Goal: Transaction & Acquisition: Purchase product/service

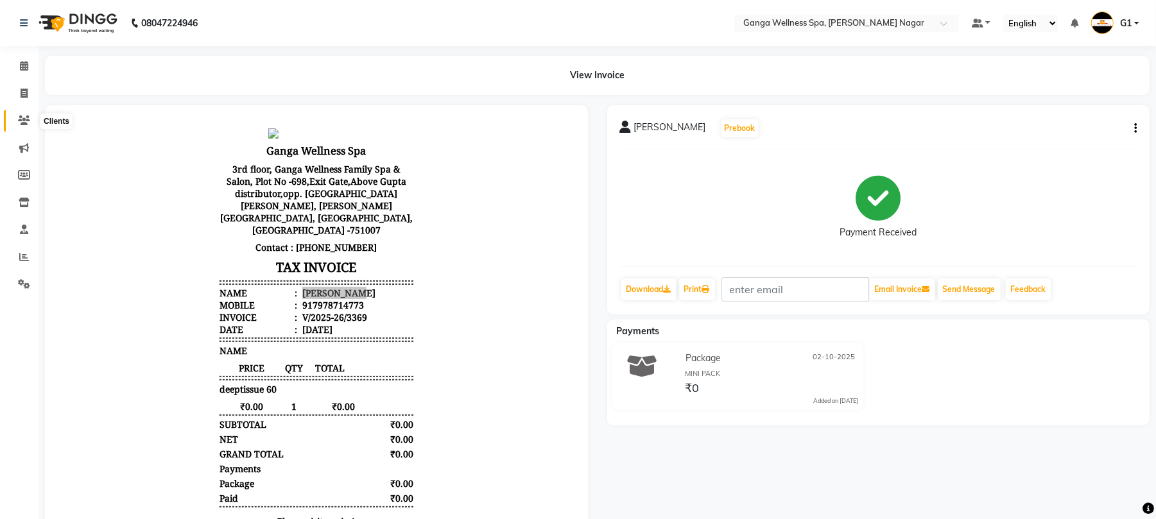
click at [21, 117] on icon at bounding box center [24, 121] width 12 height 10
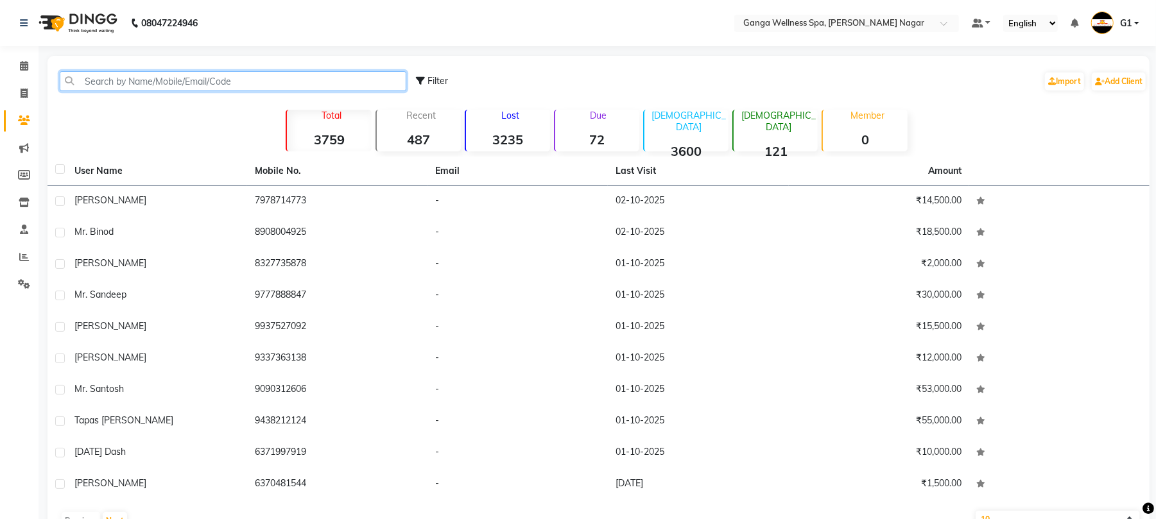
click at [171, 82] on input "text" at bounding box center [233, 81] width 347 height 20
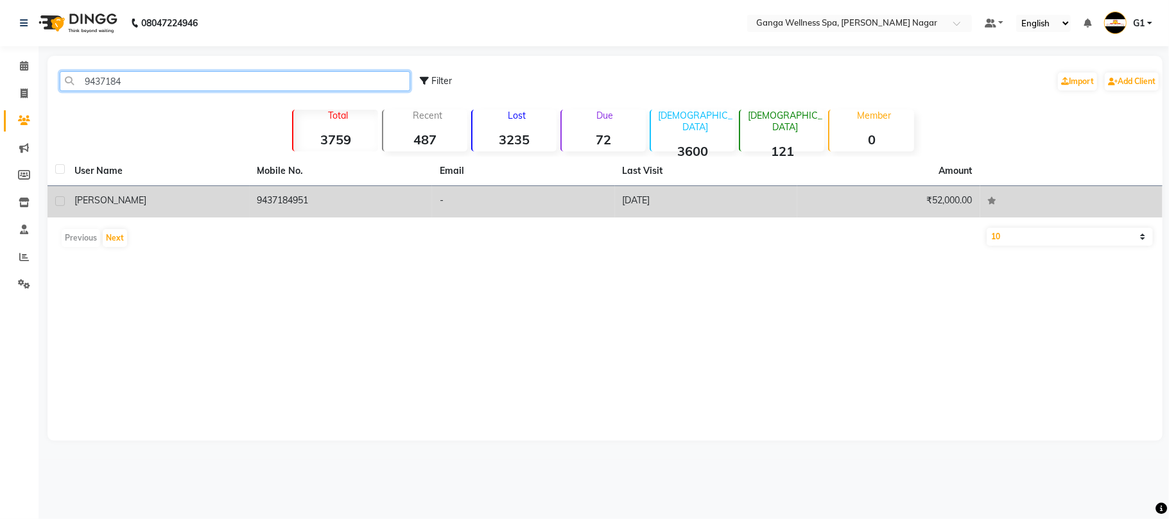
type input "9437184"
click at [279, 203] on td "9437184951" at bounding box center [341, 201] width 183 height 31
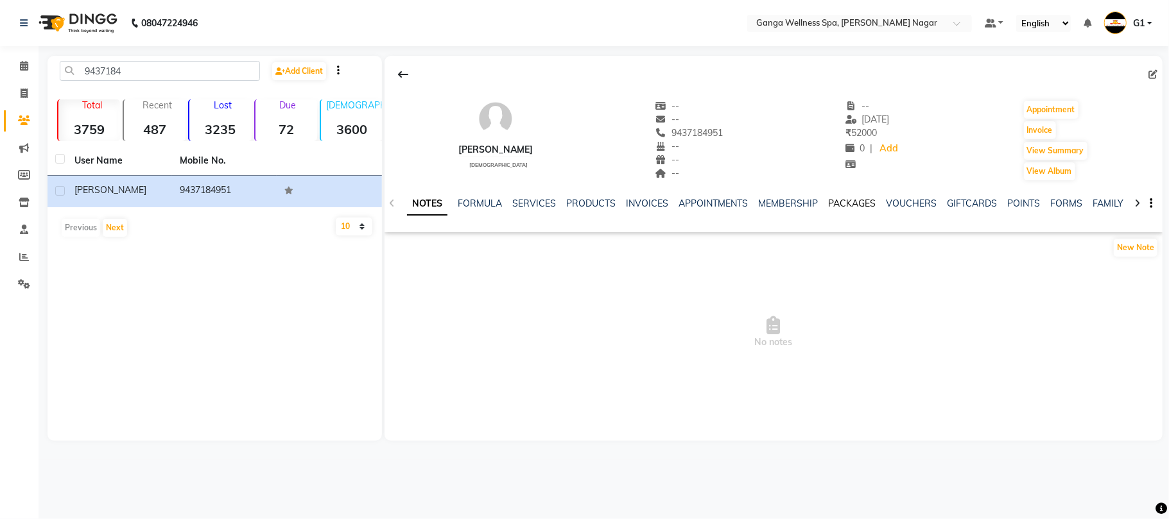
click at [857, 203] on link "PACKAGES" at bounding box center [851, 204] width 47 height 12
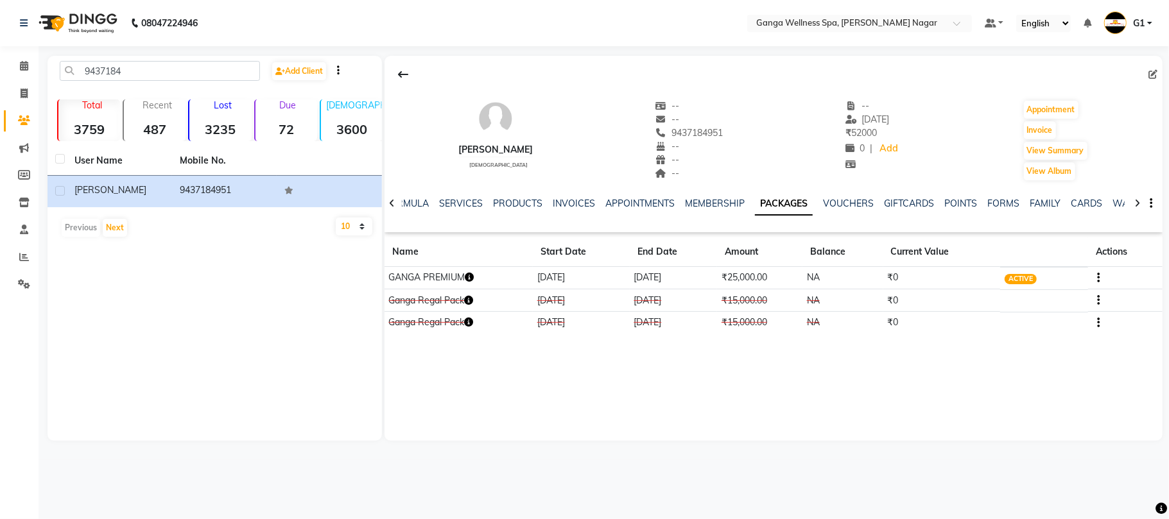
click at [474, 278] on icon "button" at bounding box center [469, 277] width 9 height 9
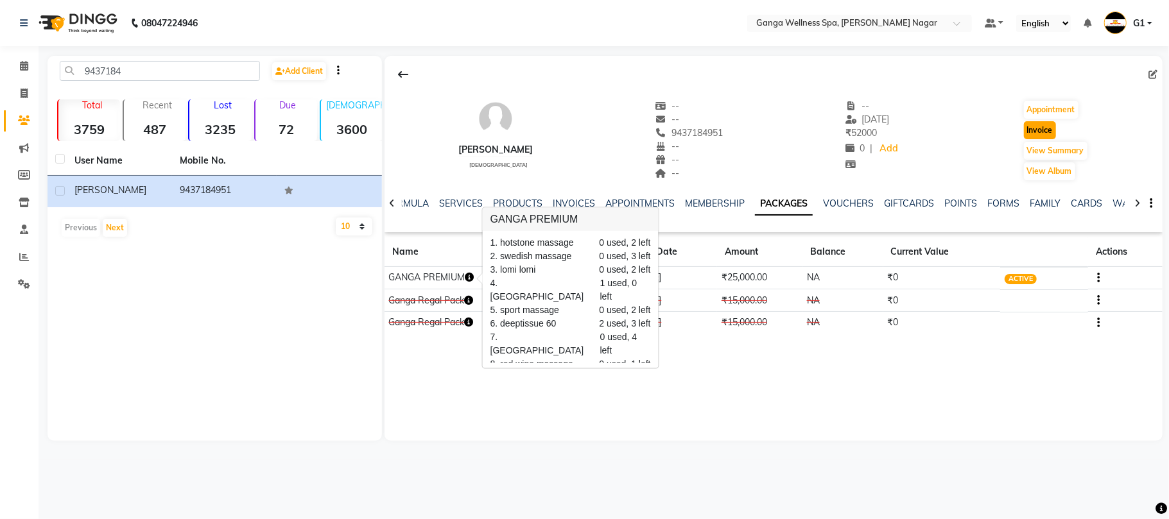
click at [1029, 131] on button "Invoice" at bounding box center [1040, 130] width 32 height 18
select select "service"
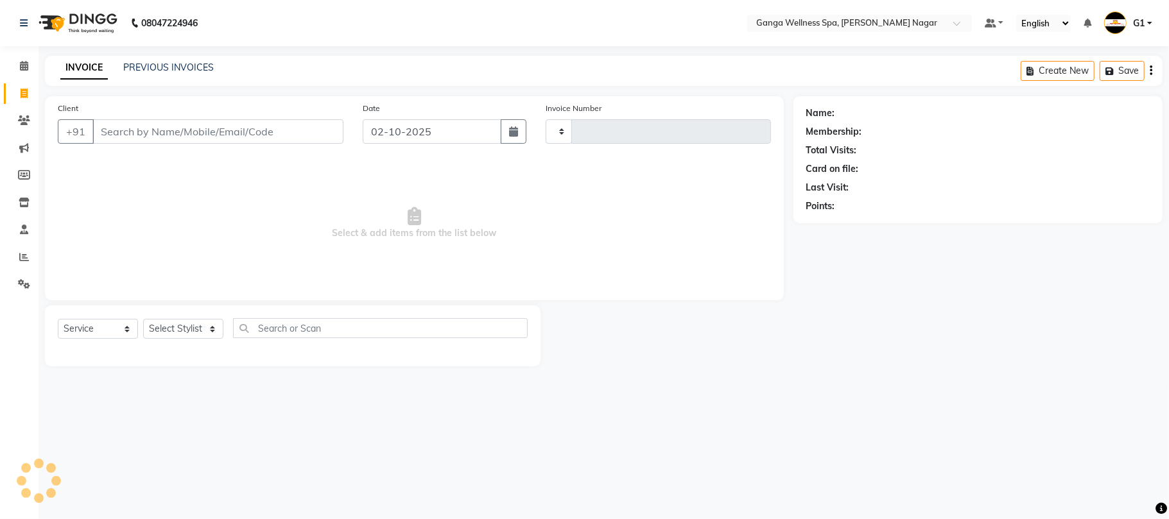
type input "3370"
select select "762"
click at [186, 331] on select "Select Stylist" at bounding box center [183, 329] width 80 height 20
type input "9437184951"
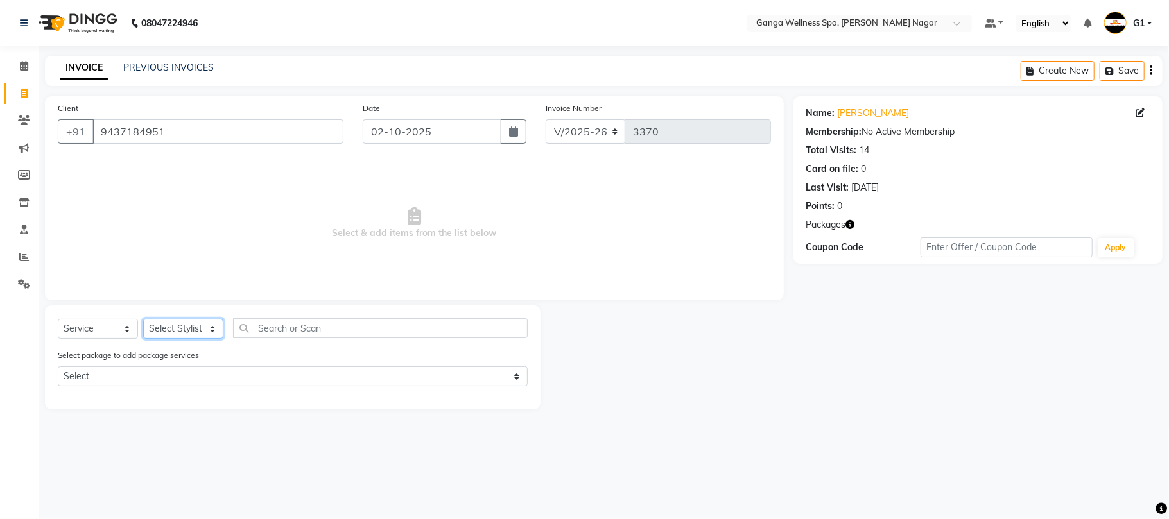
click at [177, 332] on select "Select Stylist Abhi [PERSON_NAME] Alexa AMMY AMMY [PERSON_NAME] anya APPI [PERS…" at bounding box center [183, 329] width 80 height 20
select select "70875"
click at [143, 319] on select "Select Stylist Abhi [PERSON_NAME] Alexa AMMY AMMY [PERSON_NAME] anya APPI [PERS…" at bounding box center [183, 329] width 80 height 20
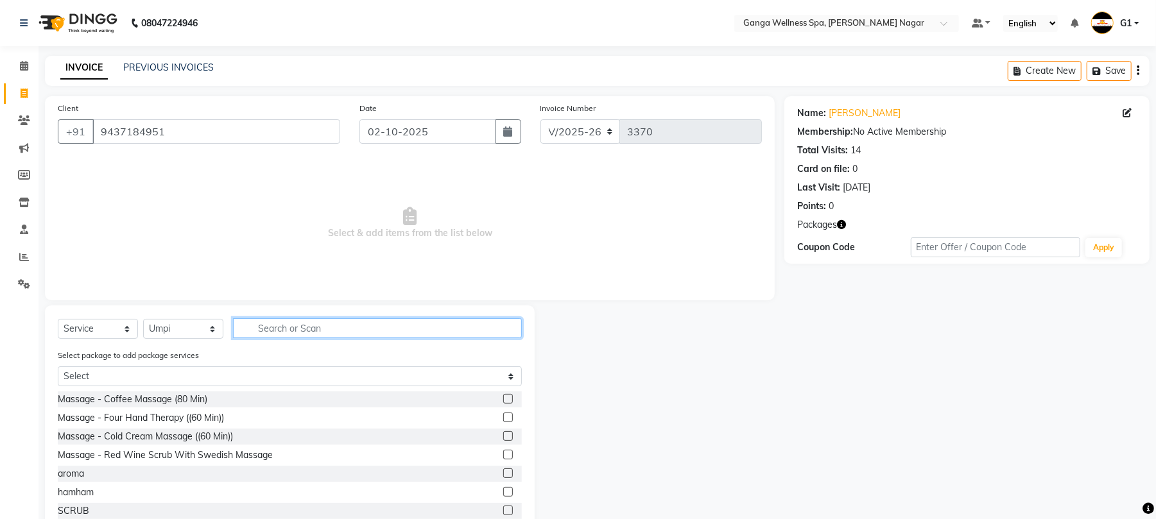
click at [320, 334] on input "text" at bounding box center [377, 328] width 289 height 20
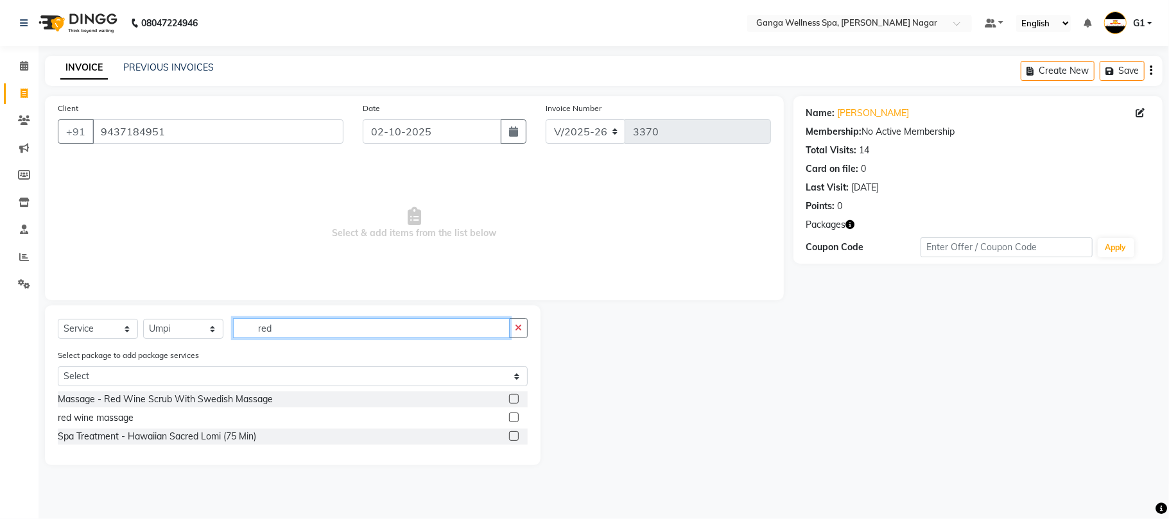
type input "red"
click at [516, 403] on label at bounding box center [514, 399] width 10 height 10
click at [516, 403] on input "checkbox" at bounding box center [513, 399] width 8 height 8
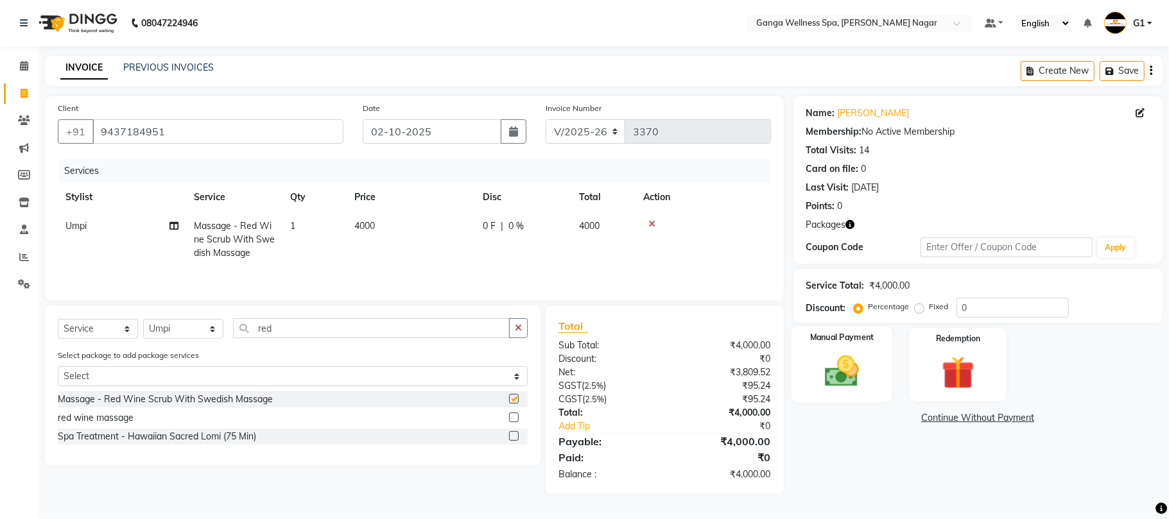
checkbox input "false"
click at [947, 361] on img at bounding box center [958, 373] width 56 height 42
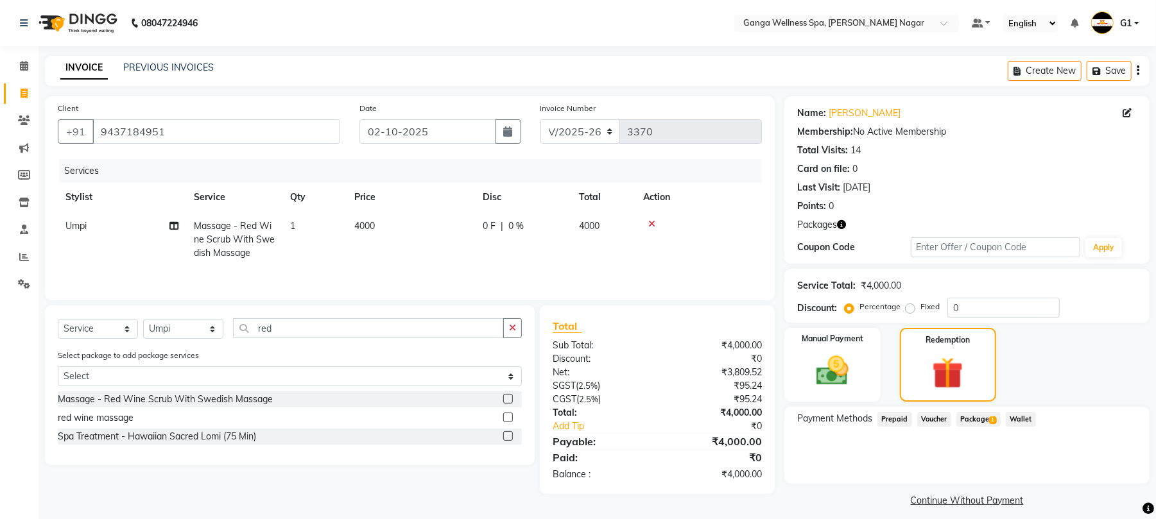
click at [970, 420] on span "Package 1" at bounding box center [978, 419] width 44 height 15
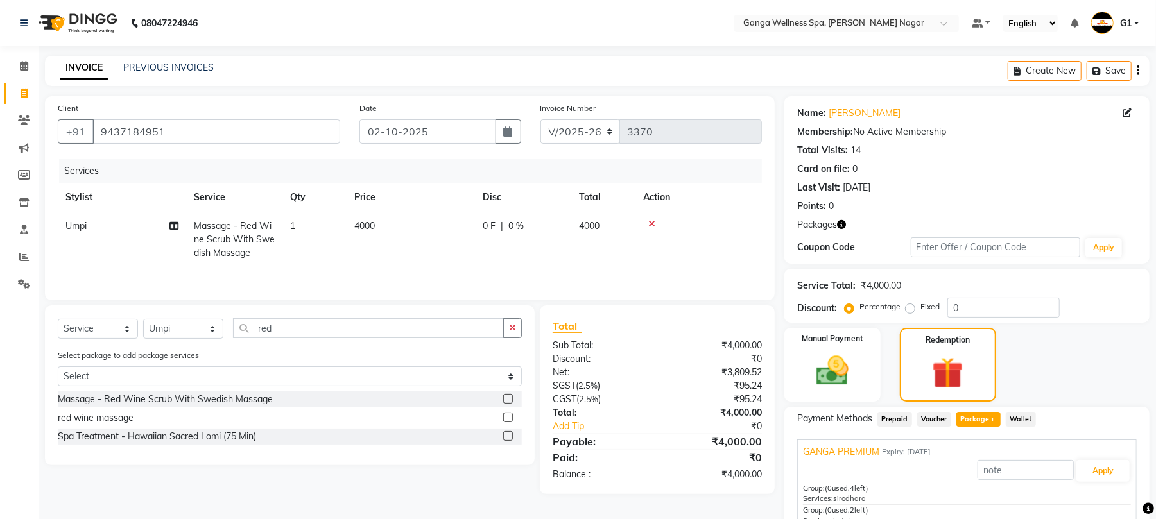
scroll to position [114, 0]
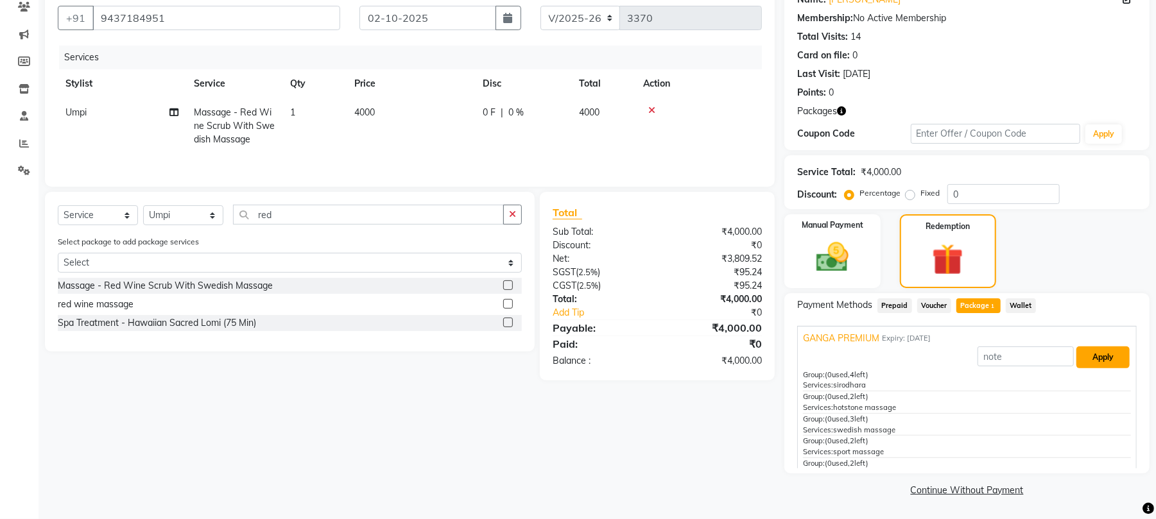
click at [1084, 361] on button "Apply" at bounding box center [1102, 358] width 53 height 22
type input "GANGA PREMIUM"
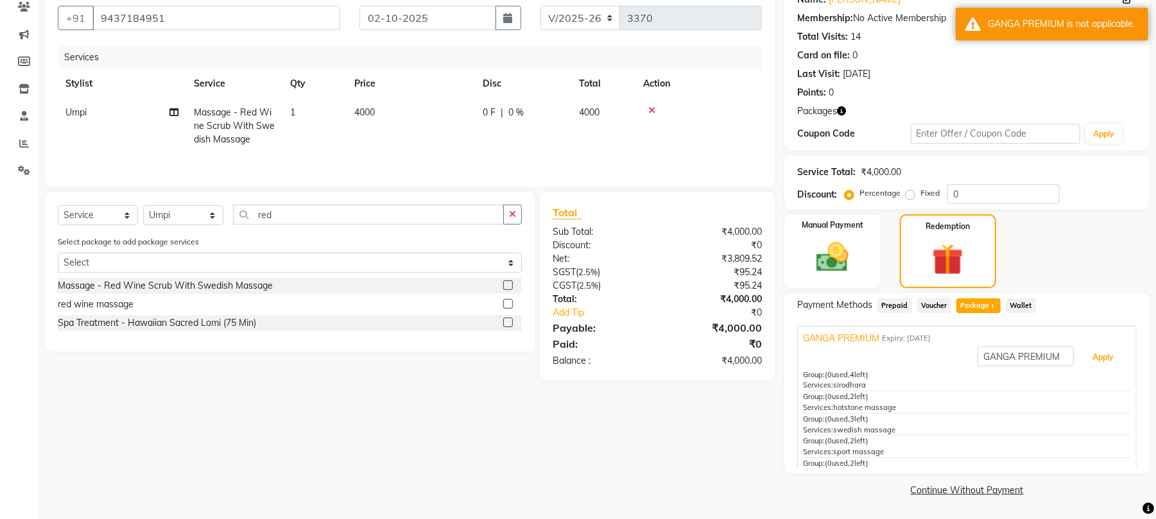
scroll to position [0, 0]
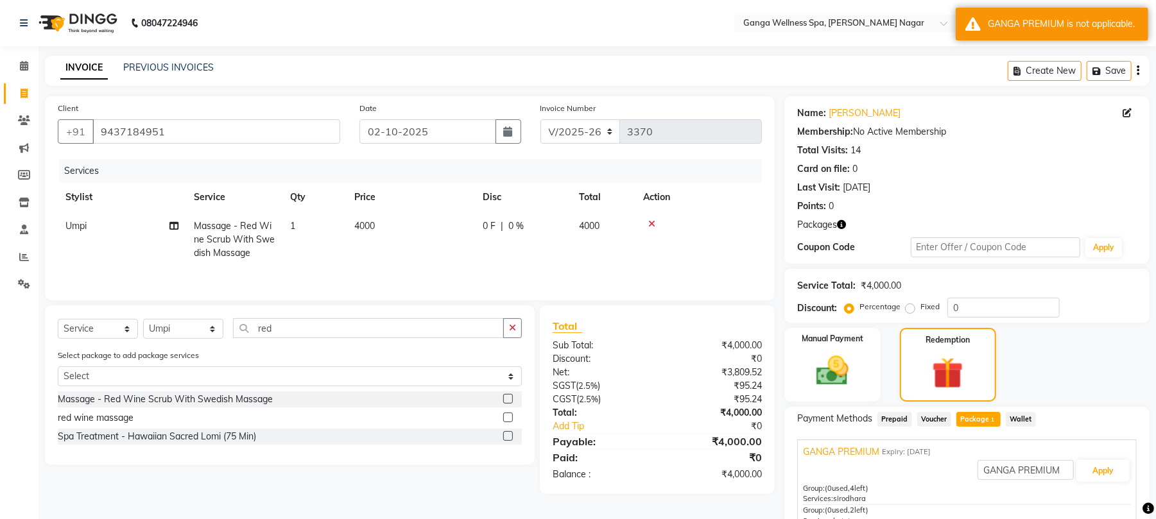
click at [653, 227] on icon at bounding box center [651, 223] width 7 height 9
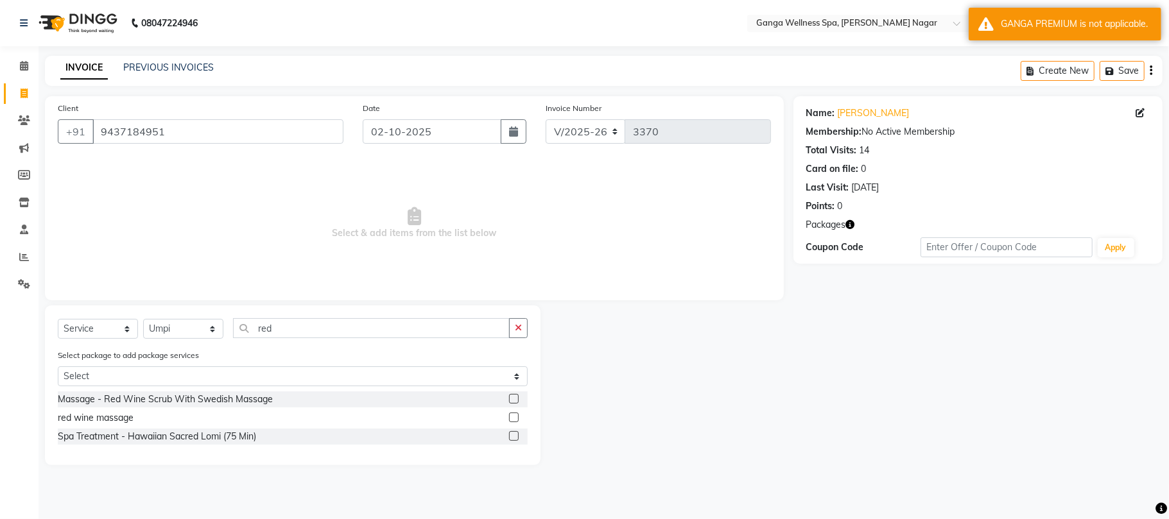
click at [512, 417] on label at bounding box center [514, 418] width 10 height 10
click at [512, 417] on input "checkbox" at bounding box center [513, 418] width 8 height 8
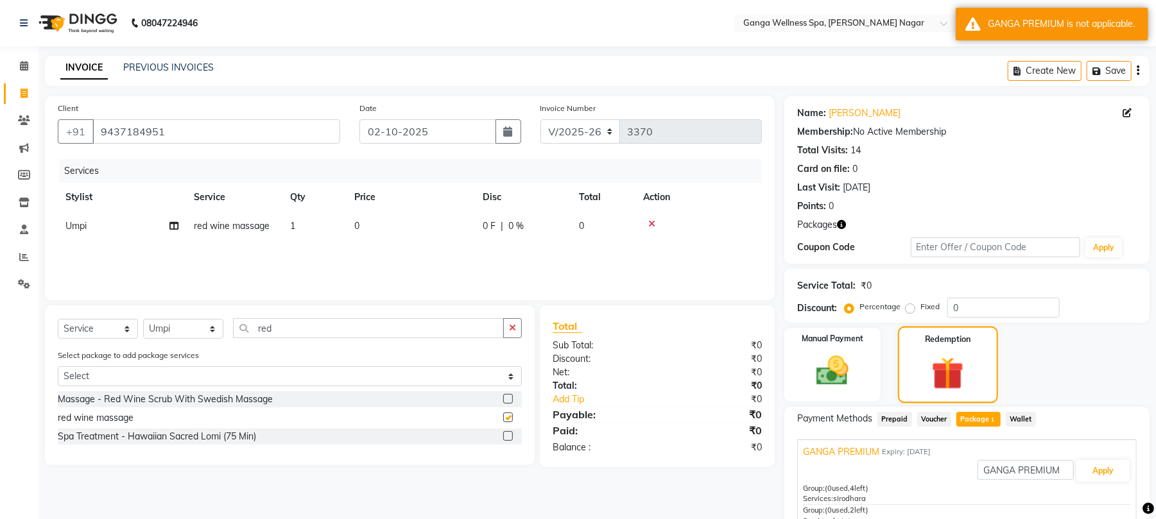
checkbox input "false"
click at [1088, 465] on button "Apply" at bounding box center [1102, 471] width 53 height 22
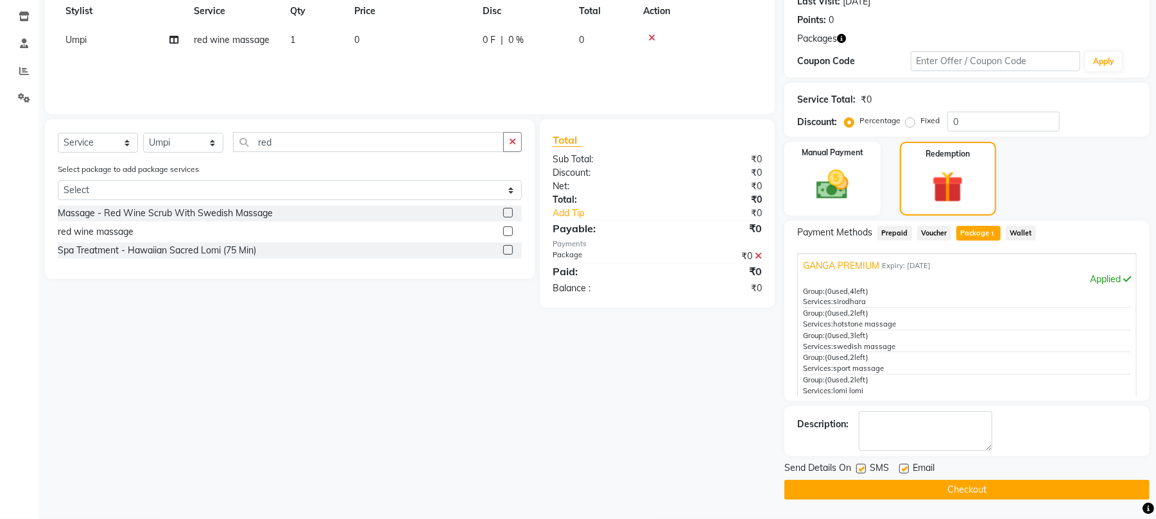
click at [969, 488] on button "Checkout" at bounding box center [966, 490] width 365 height 20
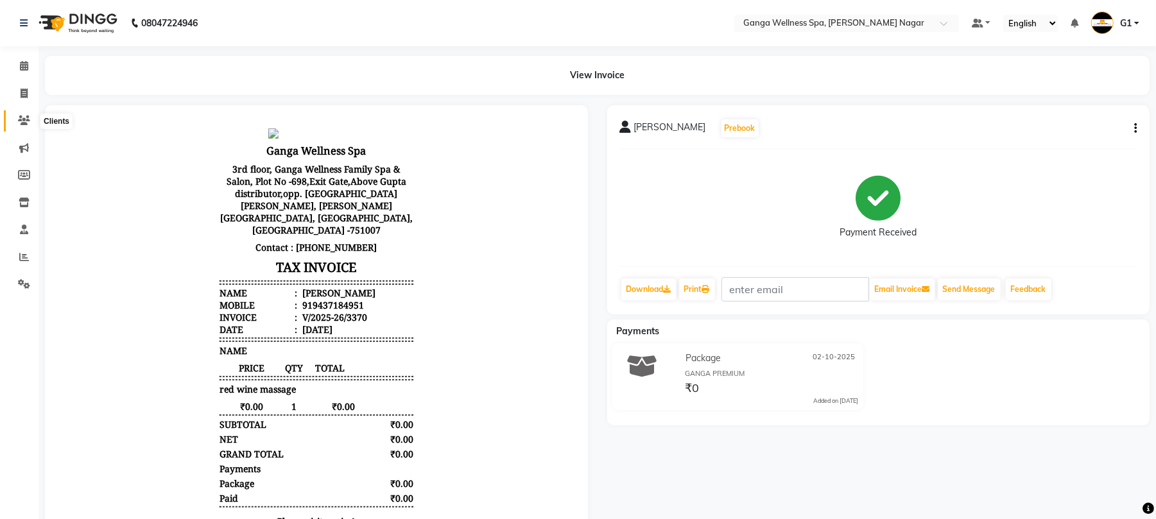
click at [28, 121] on icon at bounding box center [24, 121] width 12 height 10
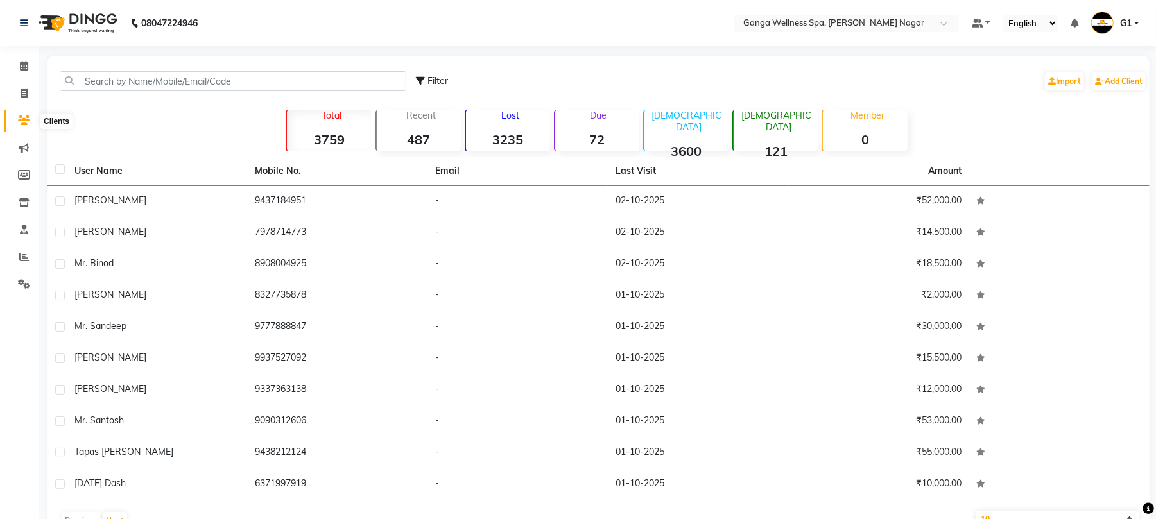
click at [22, 119] on icon at bounding box center [24, 121] width 12 height 10
click at [14, 91] on span at bounding box center [24, 94] width 22 height 15
select select "service"
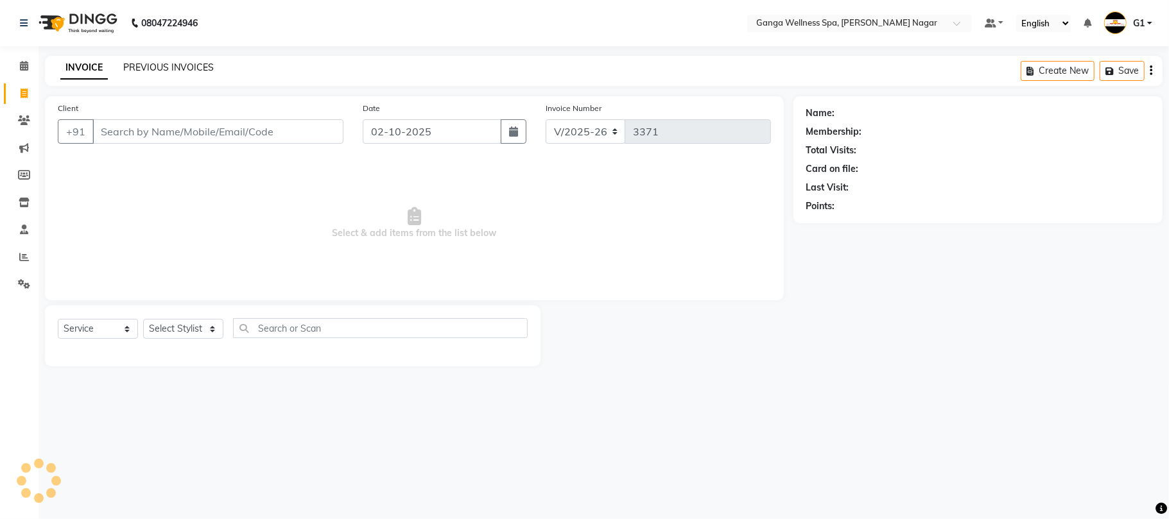
click at [211, 62] on link "PREVIOUS INVOICES" at bounding box center [168, 68] width 90 height 12
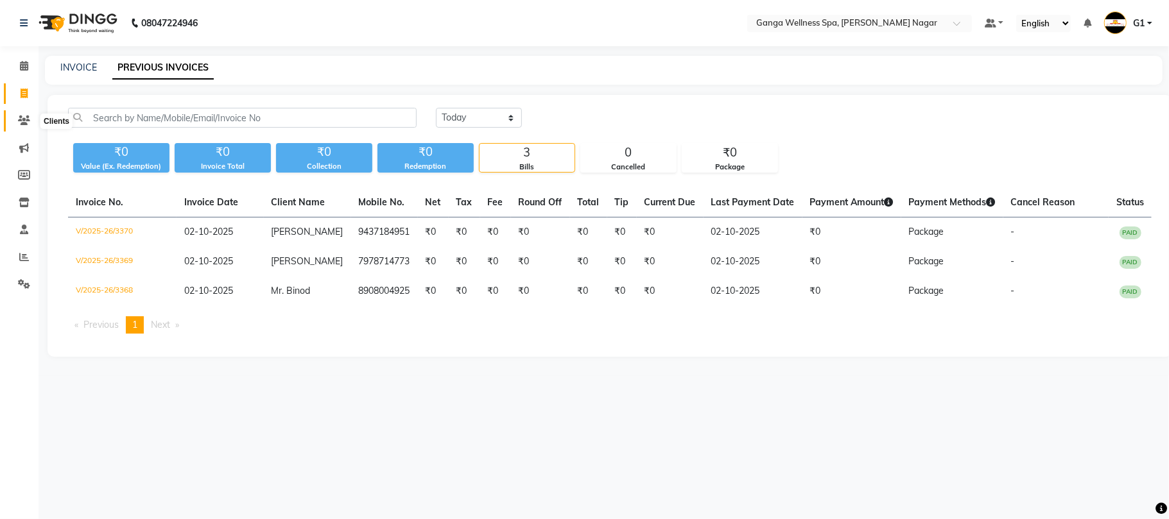
click at [26, 122] on icon at bounding box center [24, 121] width 12 height 10
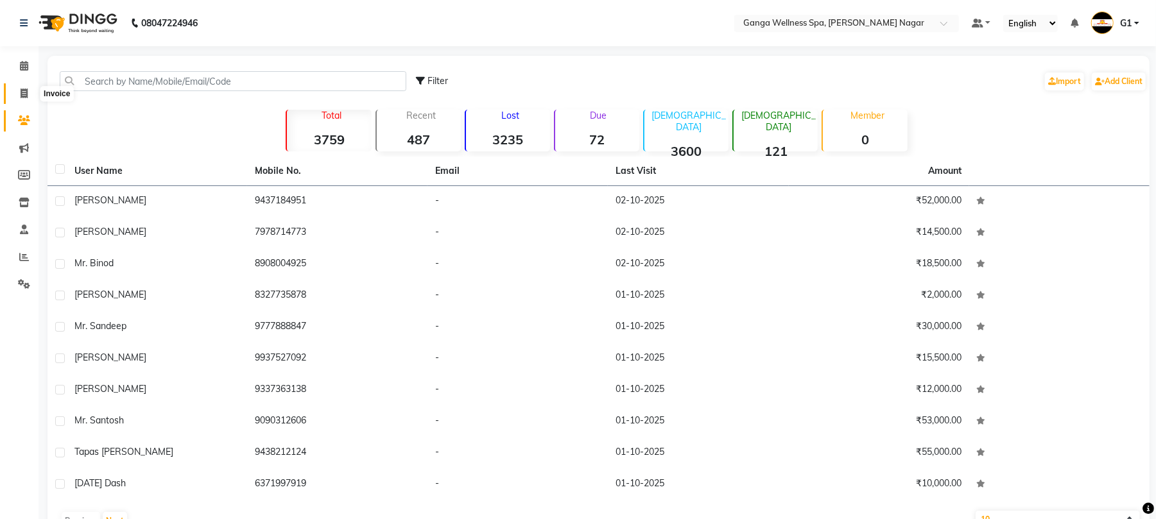
click at [26, 96] on icon at bounding box center [24, 94] width 7 height 10
select select "service"
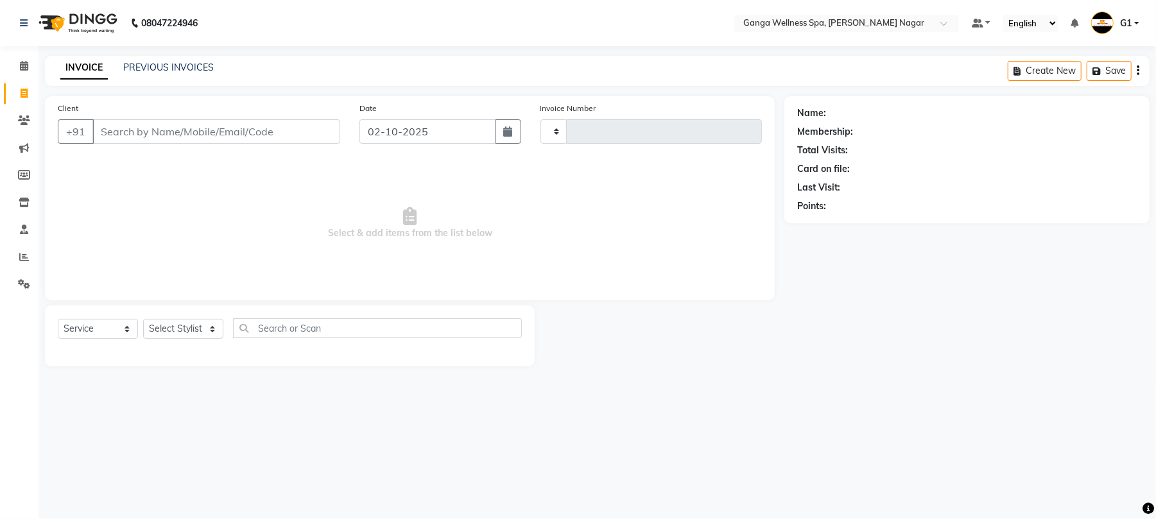
type input "3371"
select select "762"
type input "7008099088"
click at [322, 135] on span "Add Client" at bounding box center [310, 131] width 51 height 13
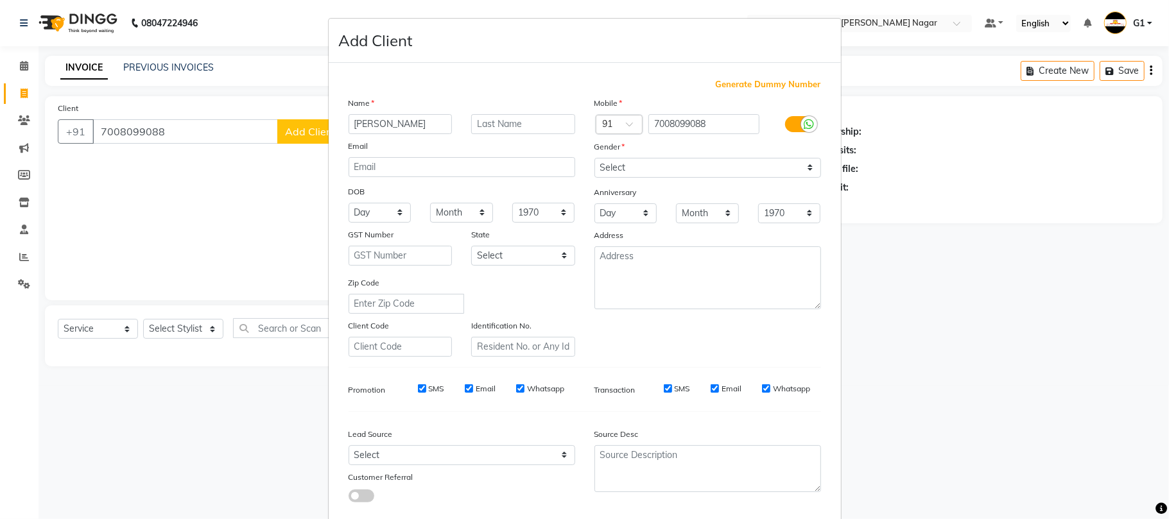
type input "[PERSON_NAME]"
click at [489, 126] on input "text" at bounding box center [523, 124] width 104 height 20
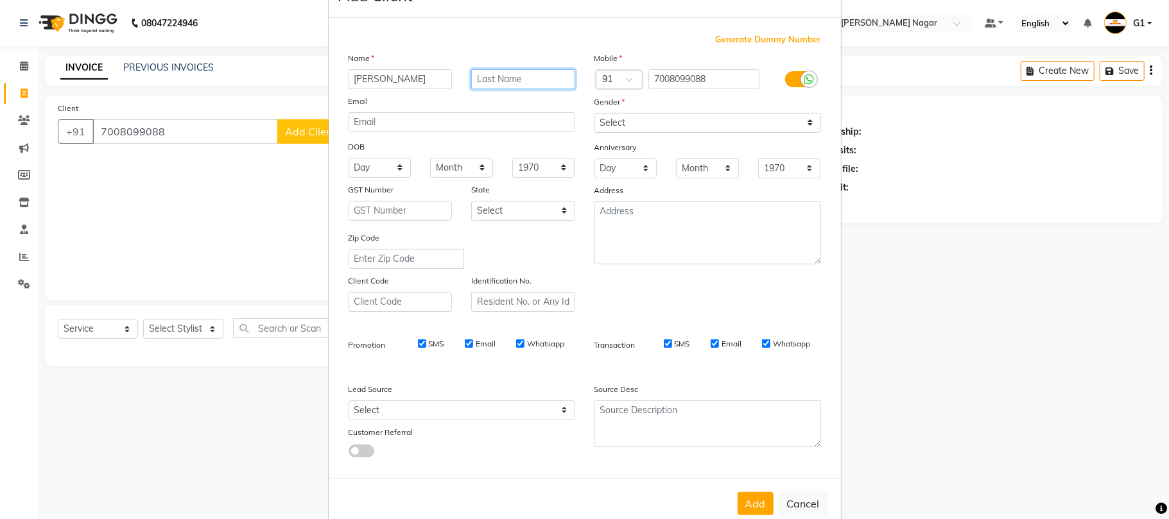
scroll to position [70, 0]
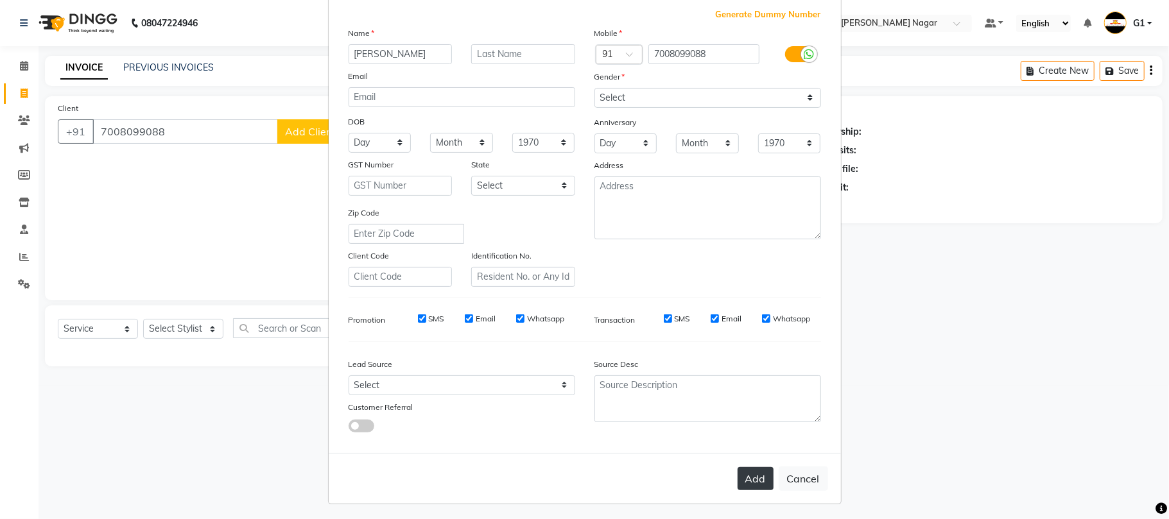
click at [737, 470] on button "Add" at bounding box center [755, 478] width 36 height 23
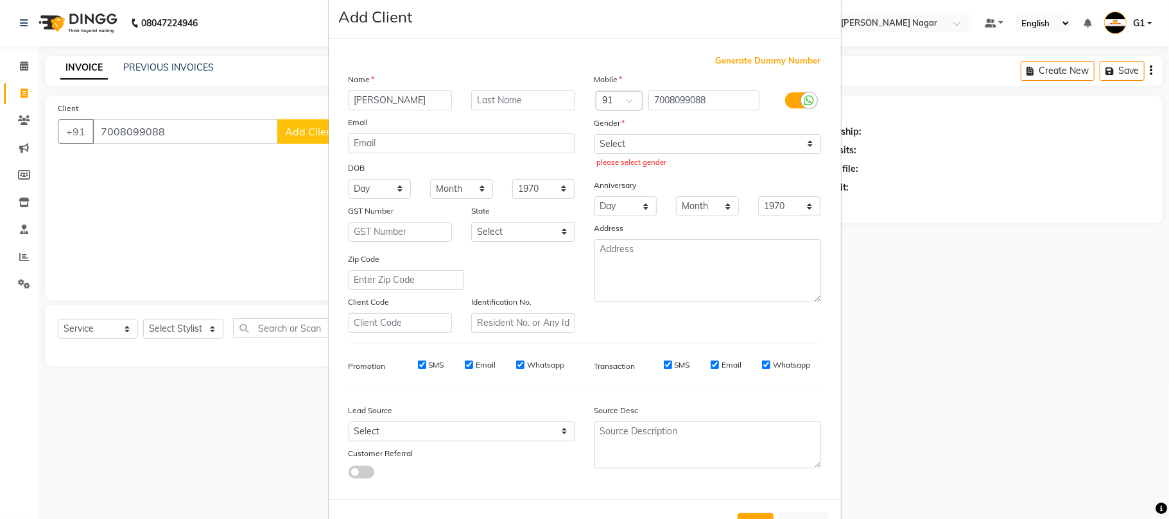
scroll to position [0, 0]
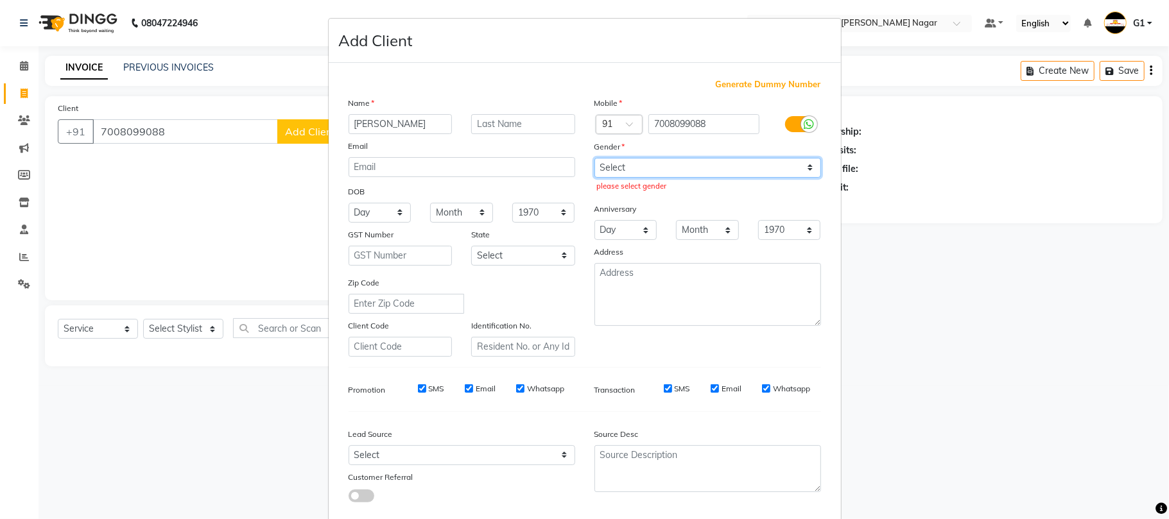
click at [704, 168] on select "Select [DEMOGRAPHIC_DATA] [DEMOGRAPHIC_DATA] Other Prefer Not To Say" at bounding box center [707, 168] width 227 height 20
select select "[DEMOGRAPHIC_DATA]"
click at [594, 158] on select "Select [DEMOGRAPHIC_DATA] [DEMOGRAPHIC_DATA] Other Prefer Not To Say" at bounding box center [707, 168] width 227 height 20
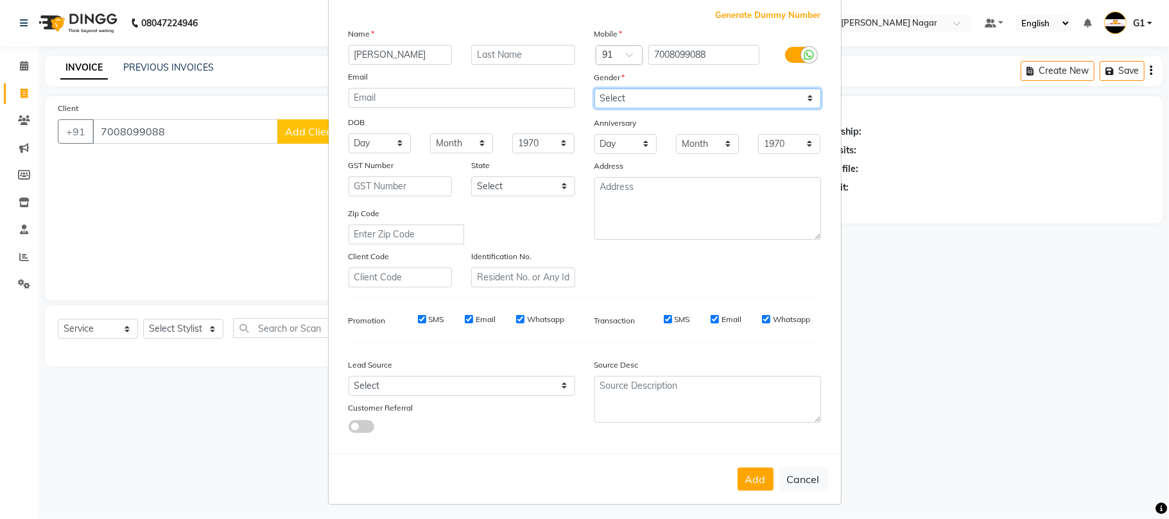
scroll to position [70, 0]
click at [741, 483] on button "Add" at bounding box center [755, 478] width 36 height 23
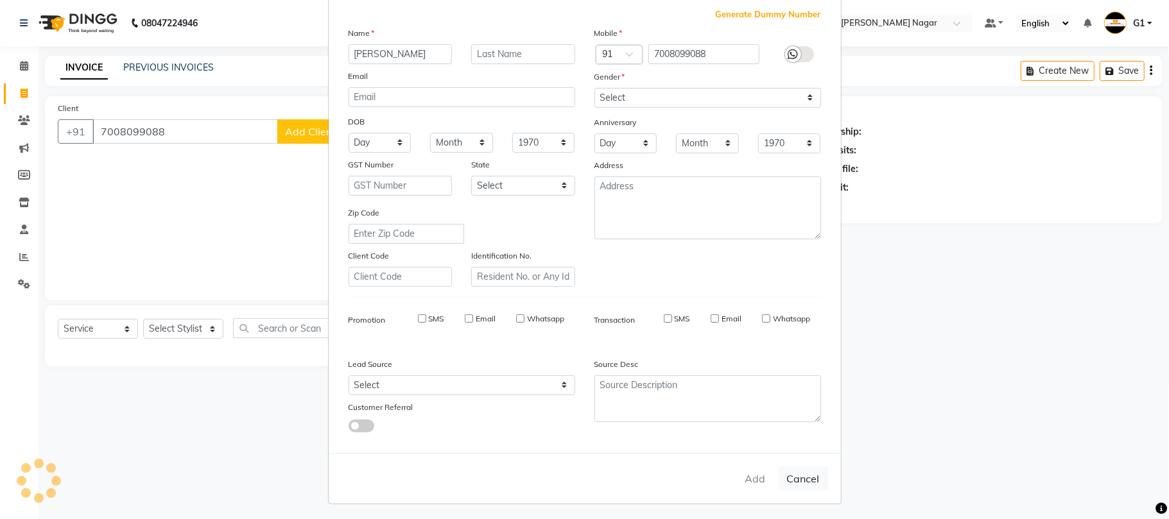
select select
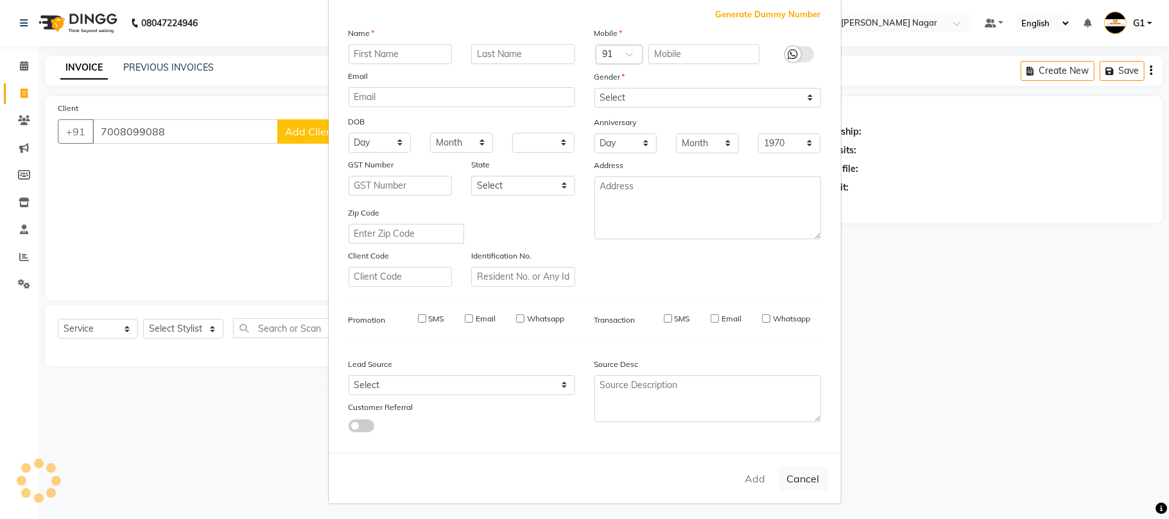
select select
checkbox input "false"
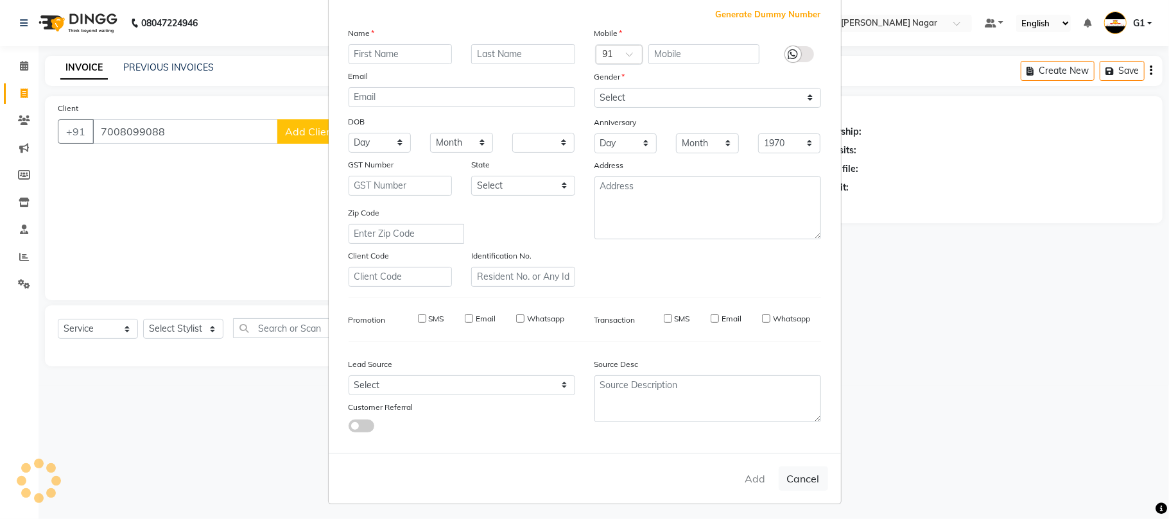
checkbox input "false"
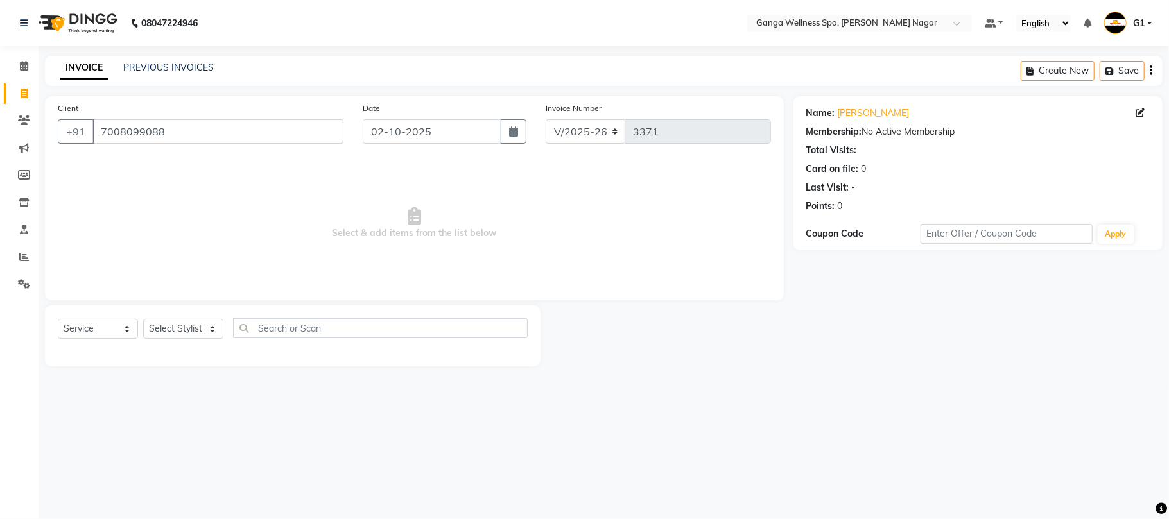
click at [635, 248] on span "Select & add items from the list below" at bounding box center [414, 223] width 713 height 128
click at [19, 119] on icon at bounding box center [24, 121] width 12 height 10
click at [637, 327] on div at bounding box center [666, 335] width 253 height 61
click at [22, 77] on li "Calendar" at bounding box center [19, 67] width 39 height 28
click at [22, 70] on icon at bounding box center [24, 66] width 8 height 10
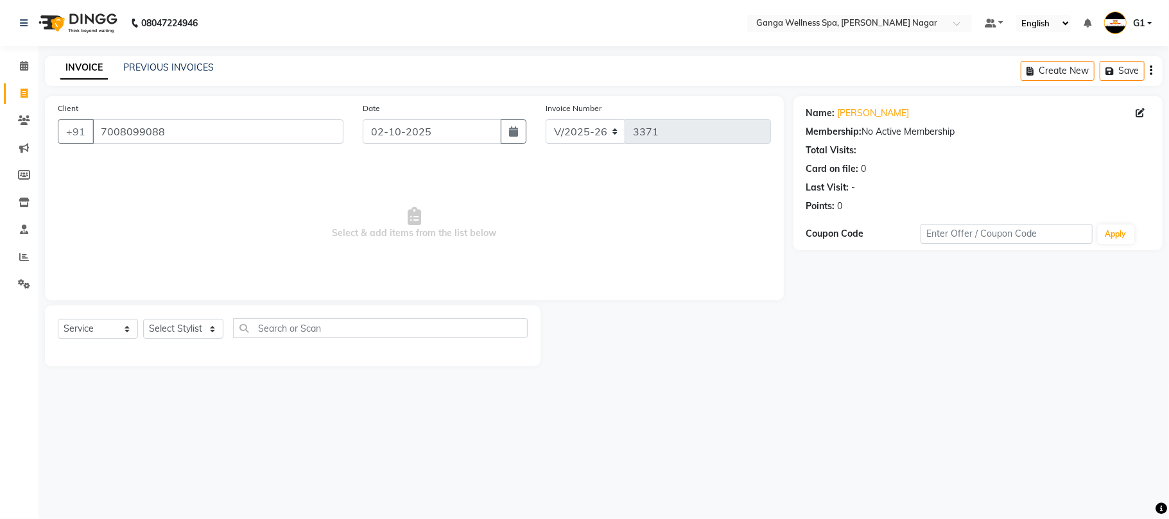
click at [1131, 27] on link "G1" at bounding box center [1128, 23] width 48 height 21
click at [1084, 98] on link "Sign out" at bounding box center [1086, 92] width 117 height 20
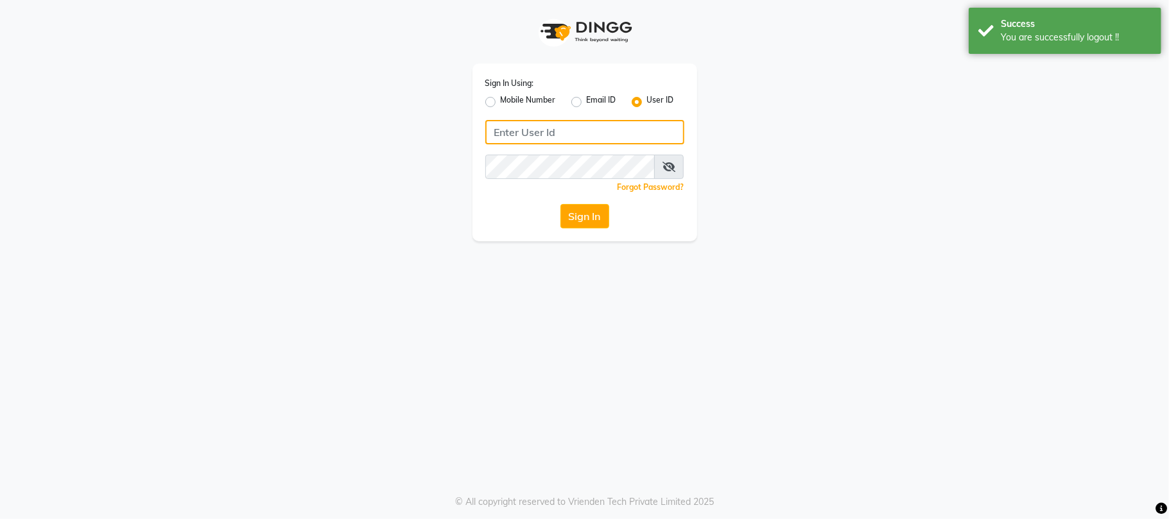
click at [527, 140] on input "Username" at bounding box center [584, 132] width 199 height 24
type input "g"
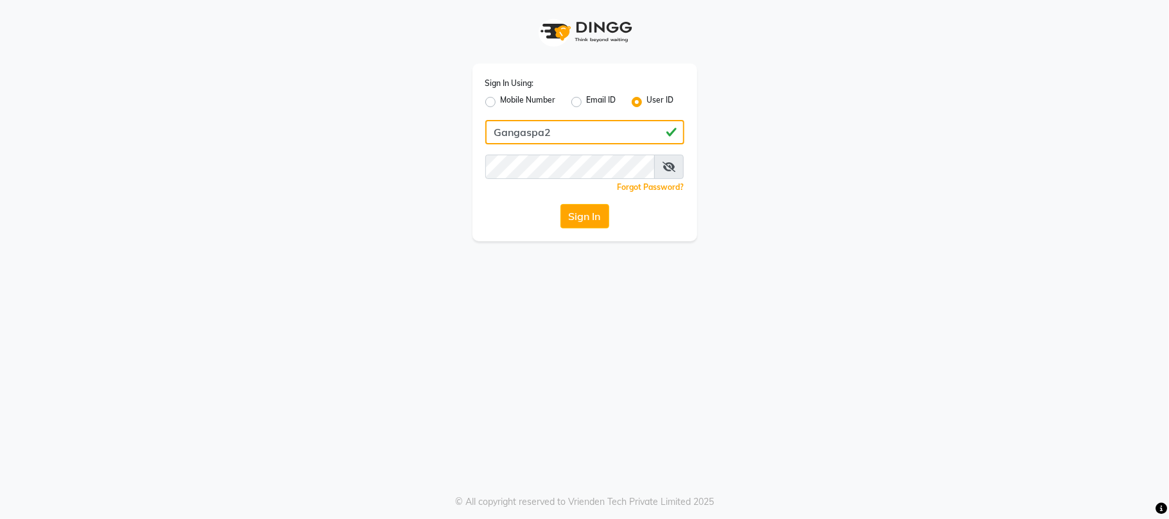
type input "Gangaspa2"
click at [580, 223] on button "Sign In" at bounding box center [584, 216] width 49 height 24
